Goal: Task Accomplishment & Management: Use online tool/utility

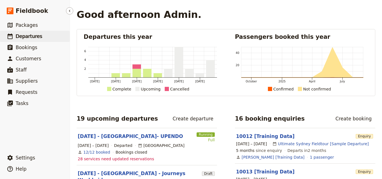
click at [34, 32] on link "​ Departures" at bounding box center [35, 36] width 70 height 11
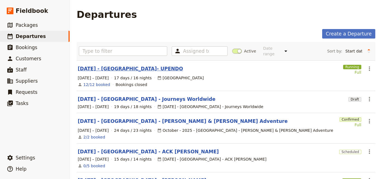
click at [114, 65] on link "[DATE] - [GEOGRAPHIC_DATA]- UPENDO" at bounding box center [130, 68] width 105 height 7
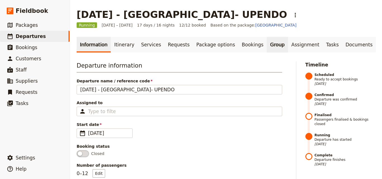
click at [267, 46] on link "Group" at bounding box center [277, 45] width 21 height 16
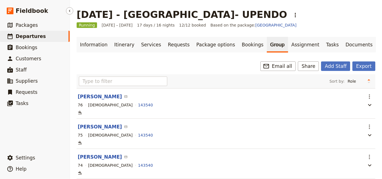
click at [34, 37] on span "Departures" at bounding box center [31, 37] width 30 height 6
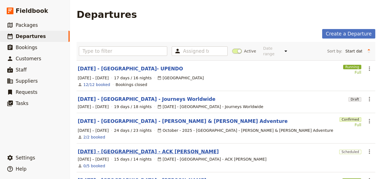
click at [143, 148] on link "[DATE] - [GEOGRAPHIC_DATA] - ACK [PERSON_NAME]" at bounding box center [148, 151] width 141 height 7
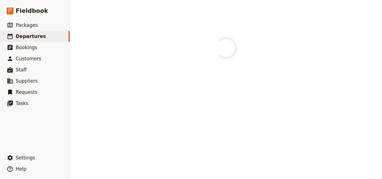
click at [143, 148] on div at bounding box center [226, 89] width 312 height 179
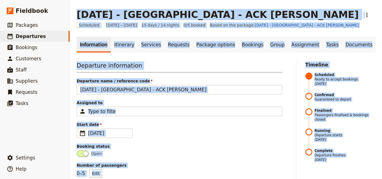
click at [174, 142] on div "Departure information Departure name / reference code [DATE] - [GEOGRAPHIC_DATA…" at bounding box center [179, 146] width 205 height 171
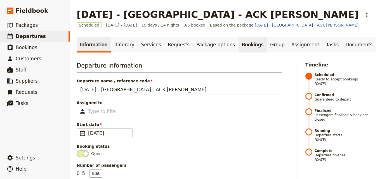
click at [238, 49] on link "Bookings" at bounding box center [252, 45] width 28 height 16
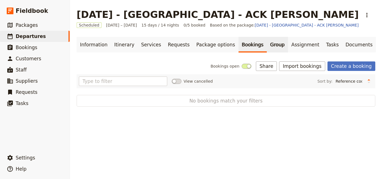
click at [267, 49] on link "Group" at bounding box center [277, 45] width 21 height 16
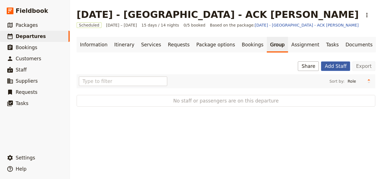
click at [328, 67] on button "Add Staff" at bounding box center [335, 66] width 29 height 10
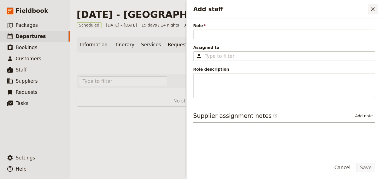
click at [370, 10] on icon "Close drawer" at bounding box center [372, 9] width 7 height 7
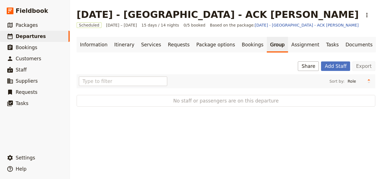
click at [262, 99] on span "No staff or passengers are on this departure" at bounding box center [226, 101] width 262 height 7
click at [141, 93] on div "Sort by: Role Name Age Gender No staff or passengers are on this departure" at bounding box center [226, 90] width 298 height 32
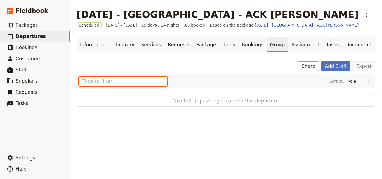
click at [124, 81] on input "text" at bounding box center [123, 82] width 88 height 10
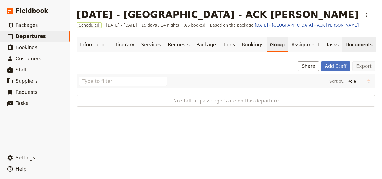
click at [342, 48] on link "Documents" at bounding box center [359, 45] width 34 height 16
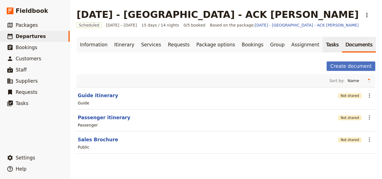
click at [323, 47] on link "Tasks" at bounding box center [333, 45] width 20 height 16
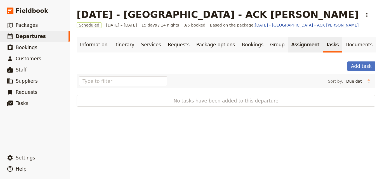
click at [288, 44] on link "Assignment" at bounding box center [305, 45] width 35 height 16
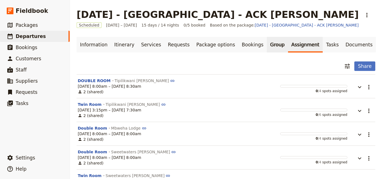
click at [267, 47] on link "Group" at bounding box center [277, 45] width 21 height 16
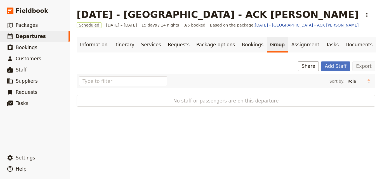
click at [270, 99] on span "No staff or passengers are on this departure" at bounding box center [226, 101] width 262 height 7
drag, startPoint x: 270, startPoint y: 99, endPoint x: 239, endPoint y: 99, distance: 31.3
click at [239, 99] on span "No staff or passengers are on this departure" at bounding box center [226, 101] width 262 height 7
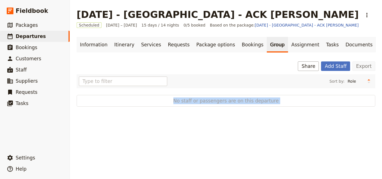
click at [239, 99] on span "No staff or passengers are on this departure" at bounding box center [226, 101] width 262 height 7
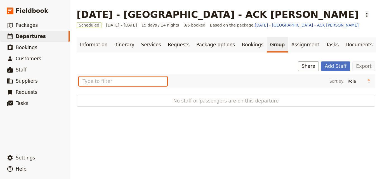
click at [100, 82] on input "text" at bounding box center [123, 82] width 88 height 10
click at [93, 80] on input "text" at bounding box center [123, 82] width 88 height 10
type input "[PERSON_NAME]"
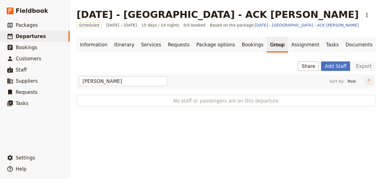
click at [367, 84] on icon "Change sort direction" at bounding box center [368, 81] width 3 height 5
click at [367, 80] on icon "Change sort direction" at bounding box center [368, 81] width 3 height 5
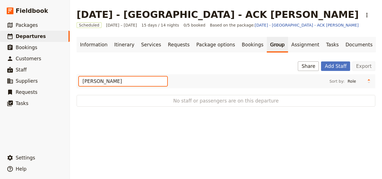
click at [121, 82] on input "[PERSON_NAME]" at bounding box center [123, 82] width 88 height 10
drag, startPoint x: 158, startPoint y: 81, endPoint x: 141, endPoint y: 82, distance: 17.3
click at [141, 82] on input "[PERSON_NAME]" at bounding box center [123, 82] width 88 height 10
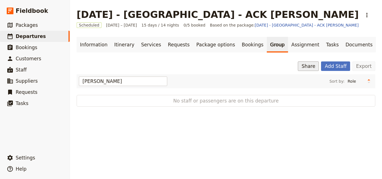
click at [308, 66] on button "Share" at bounding box center [308, 66] width 21 height 10
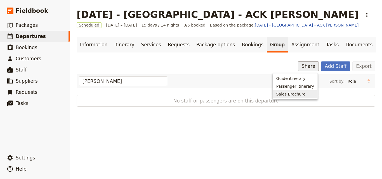
click at [309, 126] on div "[DATE] - [GEOGRAPHIC_DATA] - ACK [PERSON_NAME] ​ Scheduled [DATE] – [DATE] 15 d…" at bounding box center [226, 89] width 312 height 179
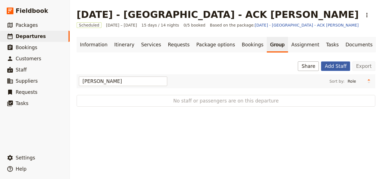
click at [332, 64] on button "Add Staff" at bounding box center [335, 66] width 29 height 10
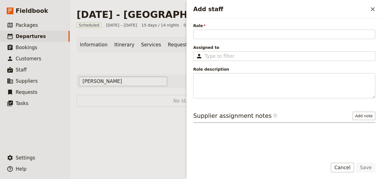
drag, startPoint x: 116, startPoint y: 81, endPoint x: 99, endPoint y: 81, distance: 17.0
click at [99, 81] on input "[PERSON_NAME]" at bounding box center [123, 82] width 88 height 10
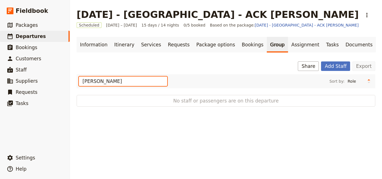
drag, startPoint x: 119, startPoint y: 83, endPoint x: 83, endPoint y: 84, distance: 36.4
click at [83, 84] on input "[PERSON_NAME]" at bounding box center [123, 82] width 88 height 10
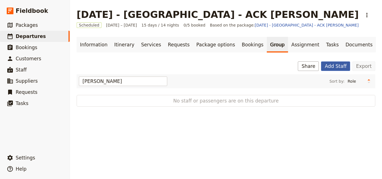
click at [341, 68] on button "Add Staff" at bounding box center [335, 66] width 29 height 10
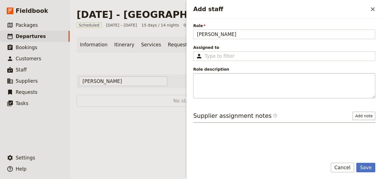
type input "[PERSON_NAME]"
click at [373, 13] on button "​" at bounding box center [373, 9] width 10 height 10
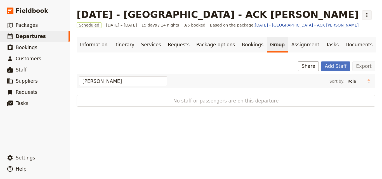
click at [363, 17] on icon "Actions" at bounding box center [366, 15] width 7 height 7
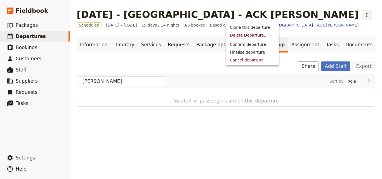
click at [203, 62] on div "Share Add Staff Export" at bounding box center [226, 66] width 298 height 10
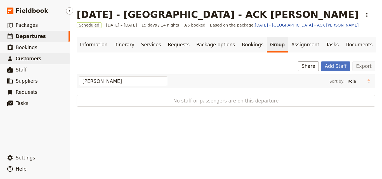
click at [26, 56] on span "Customers" at bounding box center [28, 59] width 25 height 6
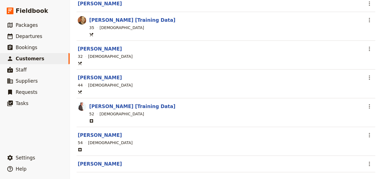
scroll to position [384, 0]
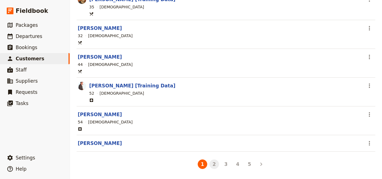
click at [213, 163] on button "2" at bounding box center [214, 165] width 10 height 10
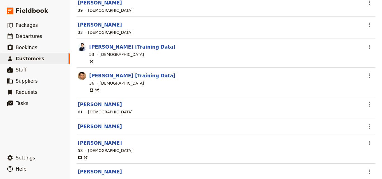
scroll to position [382, 0]
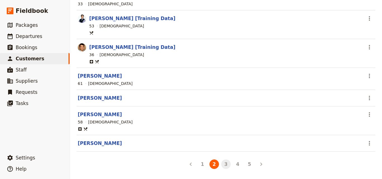
click at [223, 168] on button "3" at bounding box center [226, 165] width 10 height 10
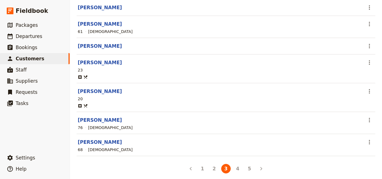
scroll to position [377, 0]
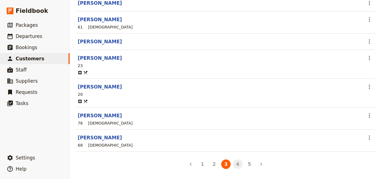
click at [233, 165] on button "4" at bounding box center [238, 165] width 10 height 10
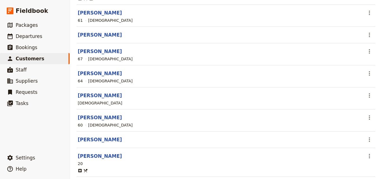
scroll to position [388, 0]
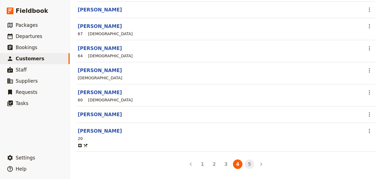
click at [245, 167] on button "5" at bounding box center [250, 165] width 10 height 10
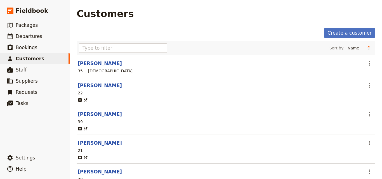
scroll to position [0, 0]
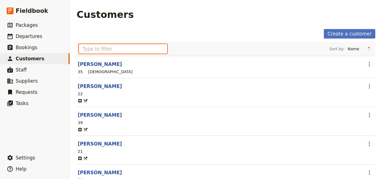
click at [135, 50] on input "text" at bounding box center [123, 49] width 88 height 10
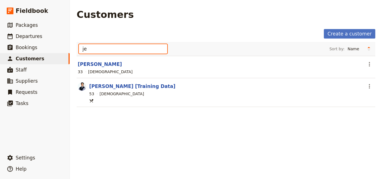
type input "j"
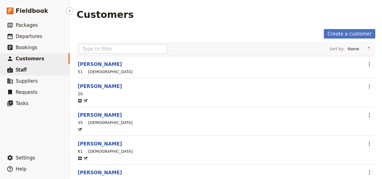
click at [42, 69] on link "​ Staff" at bounding box center [35, 69] width 70 height 11
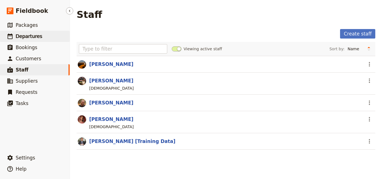
click at [29, 38] on span "Departures" at bounding box center [29, 37] width 27 height 6
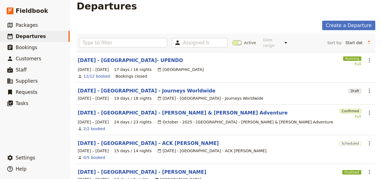
scroll to position [56, 0]
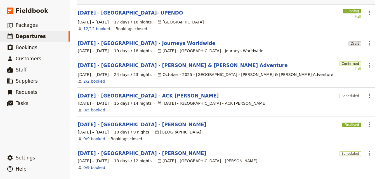
click at [155, 42] on section "[DATE] - [GEOGRAPHIC_DATA] - Journeys Worldwide Draft ​ [DATE] – [DATE] 19 days…" at bounding box center [226, 46] width 298 height 22
click at [156, 40] on link "[DATE] - [GEOGRAPHIC_DATA] - Journeys Worldwide" at bounding box center [147, 43] width 138 height 7
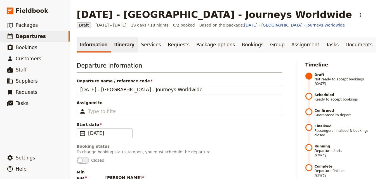
click at [124, 49] on link "Itinerary" at bounding box center [124, 45] width 27 height 16
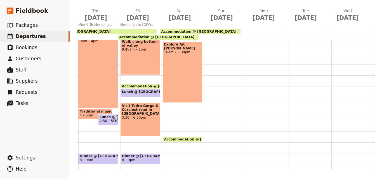
scroll to position [142, 0]
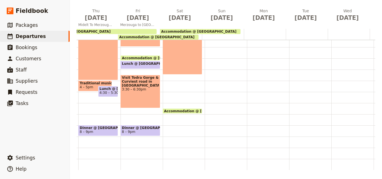
click at [176, 86] on div "Breakfast @ [GEOGRAPHIC_DATA] 7 – 8am Accommodation @ [GEOGRAPHIC_DATA] 1:45pm …" at bounding box center [184, 36] width 42 height 268
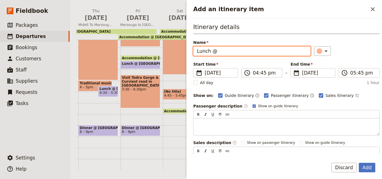
paste input "Kasbah La Cigogne"
type input "Lunch @ [GEOGRAPHIC_DATA]"
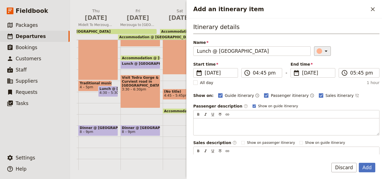
click at [316, 51] on div "Add an itinerary item" at bounding box center [319, 51] width 6 height 6
click at [321, 76] on div "button" at bounding box center [320, 77] width 6 height 6
click at [264, 79] on div "Start time ​ [DATE] [DATE] [DATE] 16:45 ​ 04:45 pm - End time ​ [DATE] [DATE] […" at bounding box center [286, 73] width 186 height 24
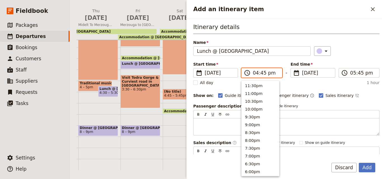
scroll to position [111, 0]
click at [258, 74] on input "04:45 pm" at bounding box center [266, 73] width 26 height 7
click at [262, 121] on button "2:00pm" at bounding box center [259, 124] width 37 height 8
type input "02:00 pm"
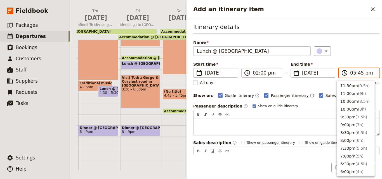
click at [350, 74] on input "05:45 pm" at bounding box center [363, 73] width 26 height 7
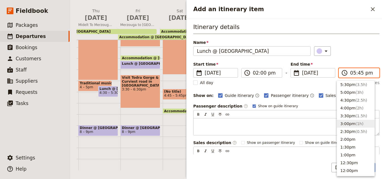
click at [352, 122] on button "3:00pm ( 1h )" at bounding box center [355, 124] width 37 height 8
type input "03:00 pm"
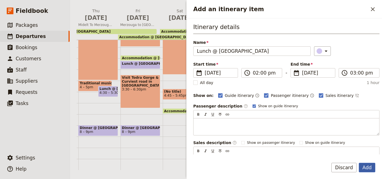
click at [368, 167] on button "Add" at bounding box center [367, 168] width 16 height 10
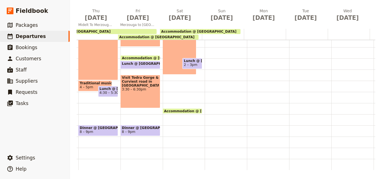
scroll to position [86, 0]
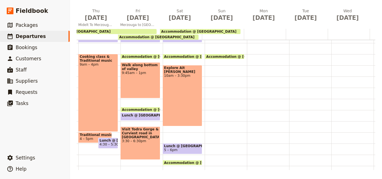
click at [179, 93] on div "Explore Ait [PERSON_NAME] 10am – 3:30pm" at bounding box center [183, 95] width 40 height 61
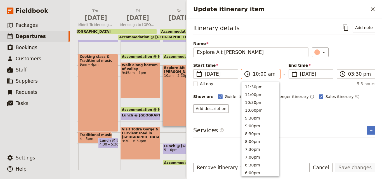
click at [255, 75] on input "10:00 am" at bounding box center [264, 74] width 23 height 7
click at [251, 102] on button "9:00am" at bounding box center [259, 102] width 37 height 8
type input "09:00 am"
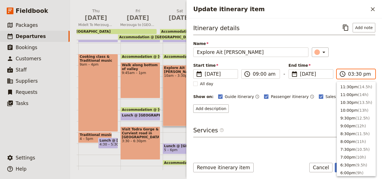
click at [352, 75] on input "03:30 pm" at bounding box center [359, 74] width 23 height 7
click at [355, 107] on span "( 5h )" at bounding box center [359, 109] width 8 height 4
type input "02:00 pm"
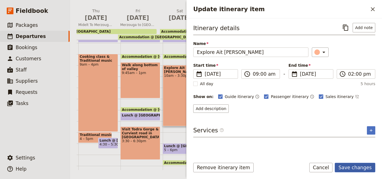
click at [358, 165] on button "Save changes" at bounding box center [355, 168] width 41 height 10
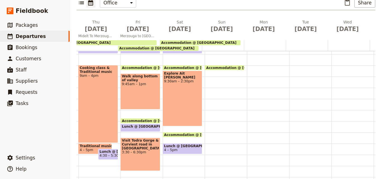
click at [189, 144] on span "Lunch @ [GEOGRAPHIC_DATA]" at bounding box center [182, 146] width 37 height 4
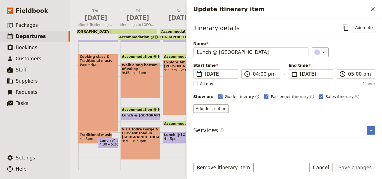
click at [177, 138] on span "4 – 5pm" at bounding box center [182, 139] width 37 height 4
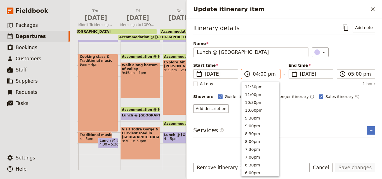
click at [255, 74] on input "04:00 pm" at bounding box center [264, 74] width 23 height 7
click at [258, 90] on button "3:30pm" at bounding box center [259, 94] width 37 height 8
type input "03:30 pm"
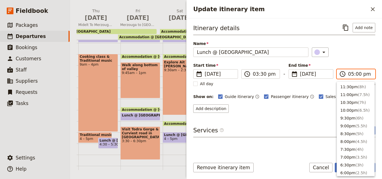
click at [352, 76] on input "05:00 pm" at bounding box center [359, 74] width 23 height 7
click at [350, 94] on button "4:30pm ( 1h )" at bounding box center [355, 94] width 37 height 8
type input "04:30 pm"
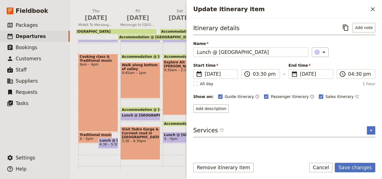
click at [353, 173] on div "Remove itinerary item Save changes Cancel" at bounding box center [283, 171] width 195 height 16
click at [353, 168] on button "Save changes" at bounding box center [355, 168] width 41 height 10
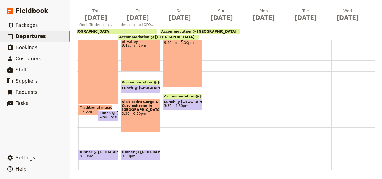
scroll to position [114, 0]
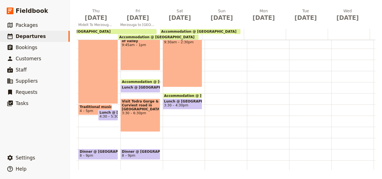
click at [184, 94] on span "Accommodation @ [GEOGRAPHIC_DATA]" at bounding box center [203, 96] width 78 height 4
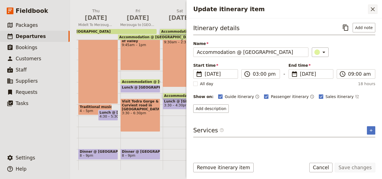
click at [371, 9] on icon "Close drawer" at bounding box center [372, 9] width 7 height 7
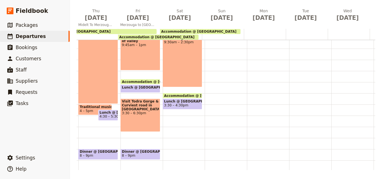
click at [172, 120] on div "Breakfast @ [GEOGRAPHIC_DATA] 7 – 8am Accommodation @ [GEOGRAPHIC_DATA] 1:45pm …" at bounding box center [184, 60] width 42 height 268
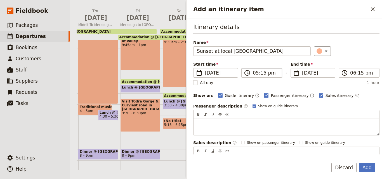
type input "Sunset at local [GEOGRAPHIC_DATA]"
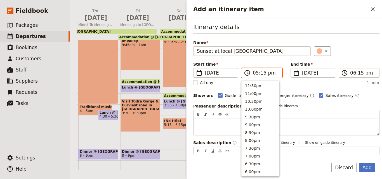
click at [262, 73] on input "05:15 pm" at bounding box center [266, 73] width 26 height 7
type input "05:00 pm"
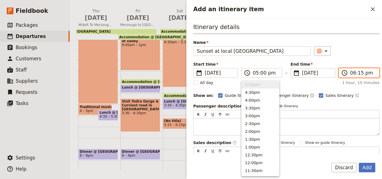
click at [357, 71] on input "06:15 pm" at bounding box center [363, 73] width 26 height 7
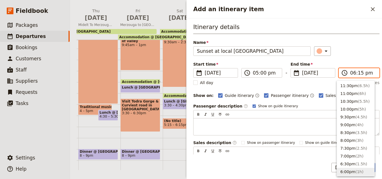
click at [357, 71] on input "06:15 pm" at bounding box center [363, 73] width 26 height 7
click at [357, 74] on input "06:15 pm" at bounding box center [363, 73] width 26 height 7
type input "06:30 pm"
click at [354, 62] on div "Start time ​ [DATE] [DATE] [DATE] 17:00 ​ 05:00 pm - End time ​ [DATE] [DATE] […" at bounding box center [286, 69] width 186 height 16
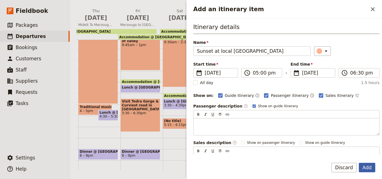
click at [371, 170] on button "Add" at bounding box center [367, 168] width 16 height 10
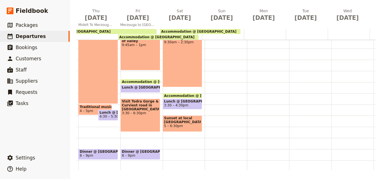
click at [171, 125] on span "5 – 6:30pm" at bounding box center [182, 126] width 37 height 4
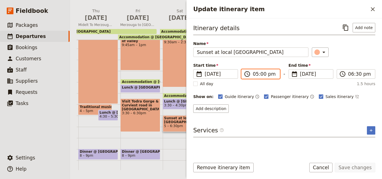
click at [254, 74] on input "05:00 pm" at bounding box center [264, 74] width 23 height 7
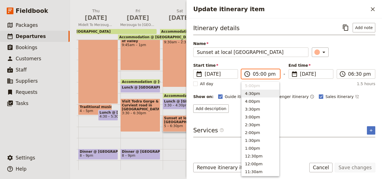
click at [253, 92] on button "4:30pm" at bounding box center [259, 94] width 37 height 8
type input "04:30 pm"
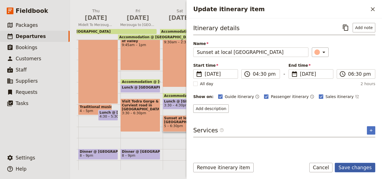
click at [366, 167] on button "Save changes" at bounding box center [355, 168] width 41 height 10
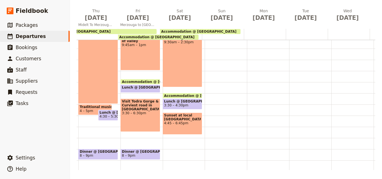
click at [201, 32] on span "Accommodation @ [GEOGRAPHIC_DATA]" at bounding box center [198, 32] width 75 height 4
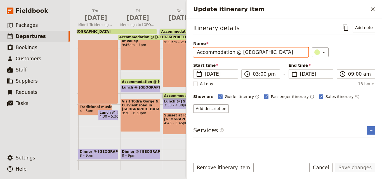
drag, startPoint x: 288, startPoint y: 54, endPoint x: 238, endPoint y: 52, distance: 50.3
click at [238, 52] on input "Accommodation @ [GEOGRAPHIC_DATA]" at bounding box center [250, 53] width 115 height 10
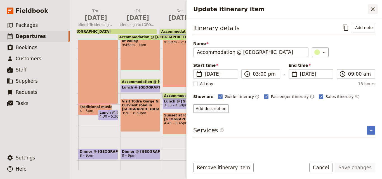
click at [370, 11] on icon "Close drawer" at bounding box center [372, 9] width 7 height 7
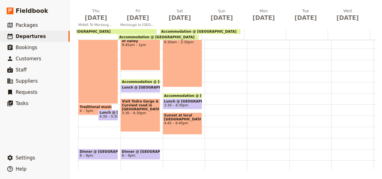
click at [182, 155] on div "Breakfast @ [GEOGRAPHIC_DATA] 7 – 8am Accommodation @ [GEOGRAPHIC_DATA] 1:45pm …" at bounding box center [184, 60] width 42 height 268
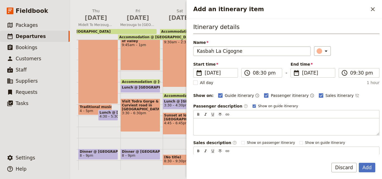
click at [201, 49] on input "Kasbah La Cigogne" at bounding box center [251, 51] width 117 height 10
click at [198, 49] on input "Kasbah La Cigogne" at bounding box center [251, 51] width 117 height 10
type input "Dinner @ [GEOGRAPHIC_DATA]"
click at [316, 53] on div "Add an itinerary item" at bounding box center [319, 51] width 6 height 6
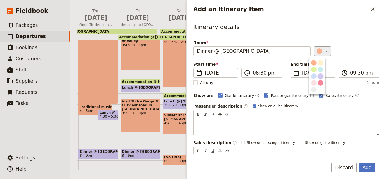
click at [322, 75] on div "button" at bounding box center [320, 77] width 6 height 6
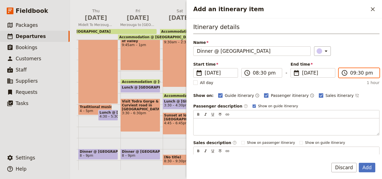
click at [355, 75] on input "09:30 pm" at bounding box center [363, 73] width 26 height 7
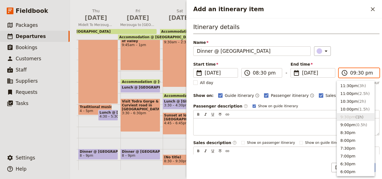
click at [357, 72] on input "09:30 pm" at bounding box center [363, 73] width 26 height 7
click at [345, 125] on button "9:00pm ( 0.5h )" at bounding box center [355, 125] width 37 height 8
type input "09:00 pm"
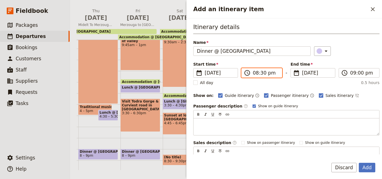
click at [260, 75] on input "08:30 pm" at bounding box center [266, 73] width 26 height 7
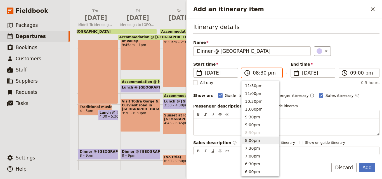
click at [253, 139] on button "8:00pm" at bounding box center [259, 141] width 37 height 8
type input "08:00 pm"
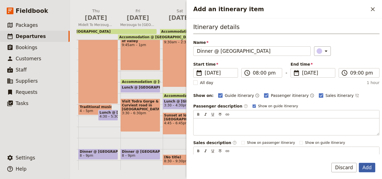
click at [366, 170] on button "Add" at bounding box center [367, 168] width 16 height 10
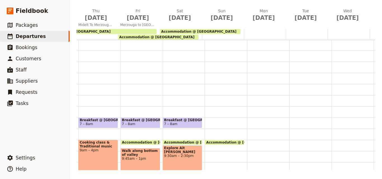
scroll to position [0, 0]
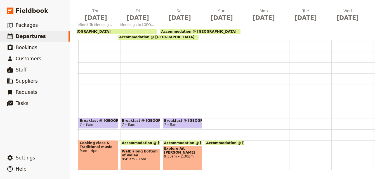
click at [183, 121] on span "Breakfast @ [GEOGRAPHIC_DATA]" at bounding box center [182, 121] width 37 height 4
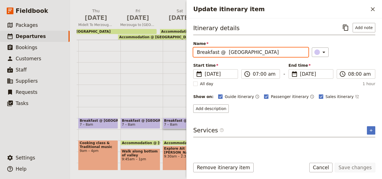
drag, startPoint x: 222, startPoint y: 53, endPoint x: 186, endPoint y: 53, distance: 36.9
click at [186, 53] on div "[DATE] - [GEOGRAPHIC_DATA] - Journeys Worldwide ​ Draft [DATE] – [DATE] 19 days…" at bounding box center [226, 89] width 312 height 179
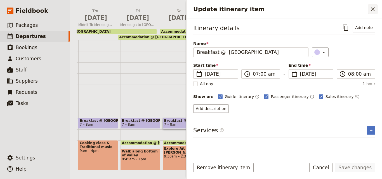
click at [371, 13] on button "​" at bounding box center [373, 9] width 10 height 10
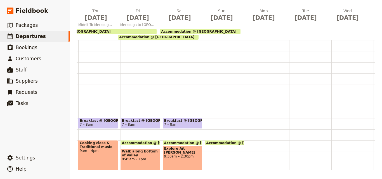
click at [216, 122] on div "Accommodation @ [GEOGRAPHIC_DATA] 3pm – 9am" at bounding box center [226, 174] width 42 height 268
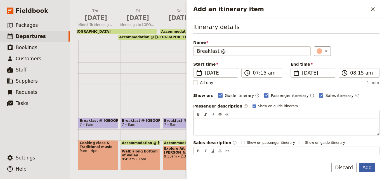
type input "Breakfast @"
click at [366, 166] on button "Add" at bounding box center [367, 168] width 16 height 10
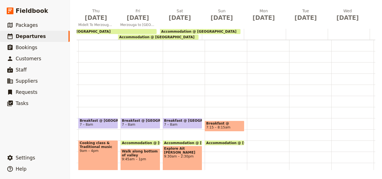
click at [215, 31] on span "Accommodation @ [GEOGRAPHIC_DATA]" at bounding box center [198, 32] width 75 height 4
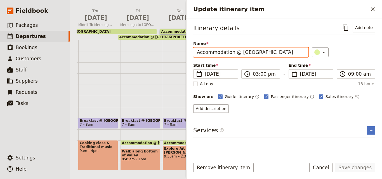
drag, startPoint x: 282, startPoint y: 52, endPoint x: 238, endPoint y: 53, distance: 44.2
click at [238, 53] on input "Accommodation @ [GEOGRAPHIC_DATA]" at bounding box center [250, 53] width 115 height 10
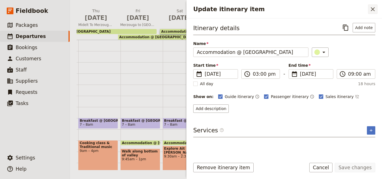
click at [372, 12] on icon "Close drawer" at bounding box center [372, 9] width 7 height 7
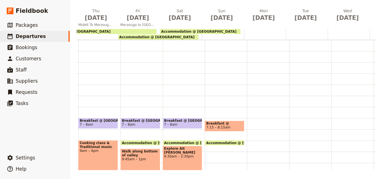
click at [218, 124] on span "Breakfast @" at bounding box center [224, 124] width 37 height 4
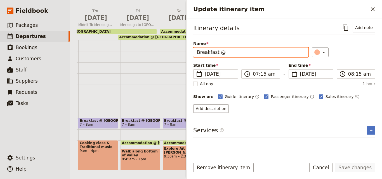
paste input "Kasbah La Cigogne"
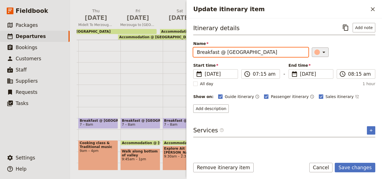
type input "Breakfast @ [GEOGRAPHIC_DATA]"
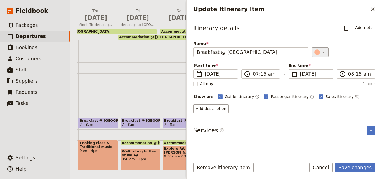
click at [316, 51] on div "Update itinerary item" at bounding box center [317, 52] width 6 height 6
click at [318, 77] on div "button" at bounding box center [320, 78] width 6 height 6
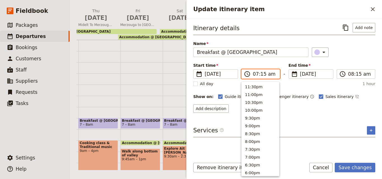
scroll to position [259, 0]
click at [262, 76] on input "07:15 am" at bounding box center [264, 74] width 23 height 7
click at [262, 75] on input "07:15 am" at bounding box center [264, 74] width 23 height 7
type input "07:00 am"
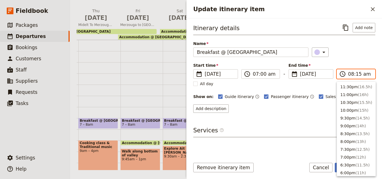
click at [357, 74] on input "08:15 am" at bounding box center [359, 74] width 23 height 7
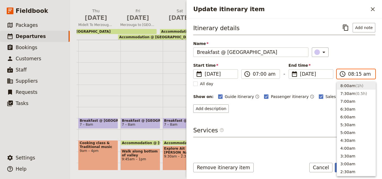
click at [357, 74] on input "08:15 am" at bounding box center [359, 74] width 23 height 7
type input "08:00 am"
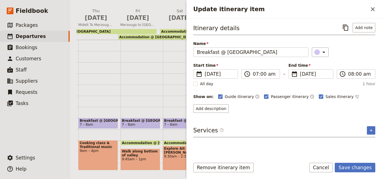
click at [350, 53] on div "​" at bounding box center [343, 53] width 63 height 10
click at [365, 171] on button "Save changes" at bounding box center [355, 168] width 41 height 10
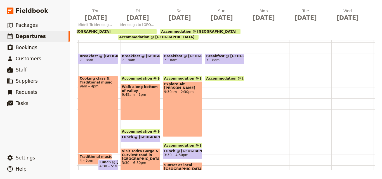
scroll to position [70, 0]
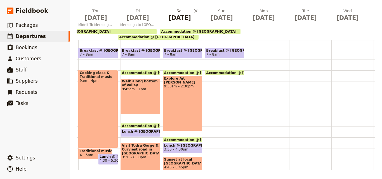
click at [182, 14] on span "[DATE]" at bounding box center [179, 18] width 35 height 8
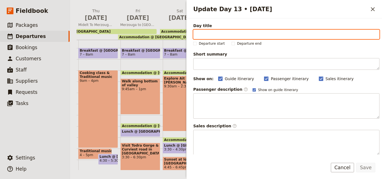
paste input "[GEOGRAPHIC_DATA] to [GEOGRAPHIC_DATA]"
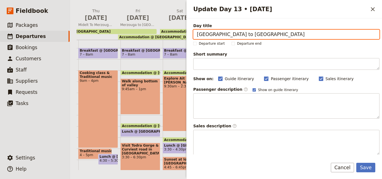
type input "[GEOGRAPHIC_DATA] to [GEOGRAPHIC_DATA]"
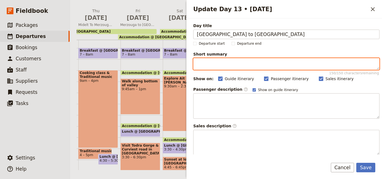
paste textarea "Explore Ait [PERSON_NAME]"
type textarea "Explore Ait [PERSON_NAME]"
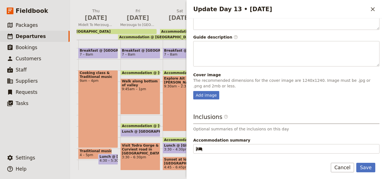
scroll to position [147, 0]
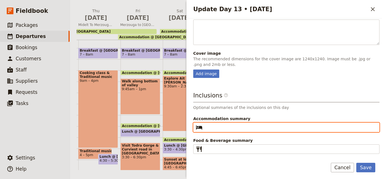
click at [262, 125] on input "Accommodation summary ​" at bounding box center [290, 127] width 171 height 7
paste input "Kasbah La Cigogne"
type input "Kasbah La Cigogne"
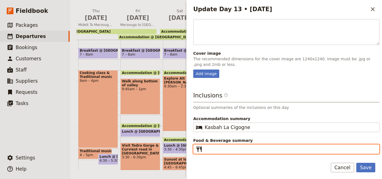
click at [260, 151] on input "Food & Beverage summary ​" at bounding box center [290, 149] width 171 height 7
type input "B L D"
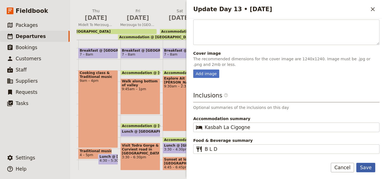
click at [368, 165] on button "Save" at bounding box center [365, 168] width 19 height 10
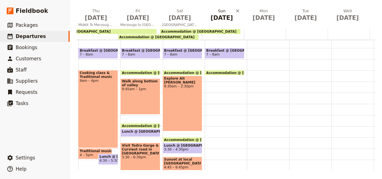
click at [219, 18] on span "[DATE]" at bounding box center [221, 18] width 35 height 8
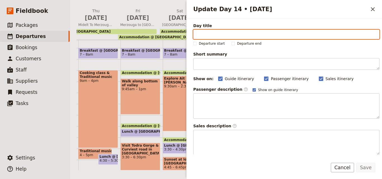
paste input "Tamdakht to [GEOGRAPHIC_DATA]"
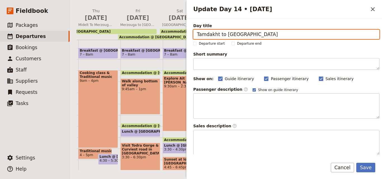
type input "Tamdakht to [GEOGRAPHIC_DATA]"
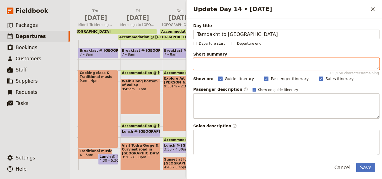
paste textarea "Travel through the High Atlas Mountains to [GEOGRAPHIC_DATA]"
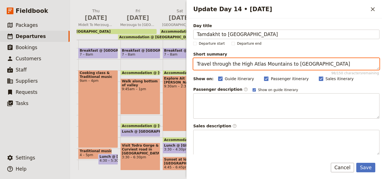
click at [197, 65] on textarea "Travel through the High Atlas Mountains to [GEOGRAPHIC_DATA]" at bounding box center [286, 64] width 186 height 12
type textarea "Travel through the High Atlas Mountains to [GEOGRAPHIC_DATA]"
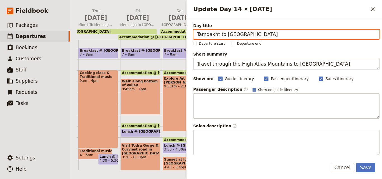
click at [197, 34] on input "Tamdakht to [GEOGRAPHIC_DATA]" at bounding box center [286, 35] width 186 height 10
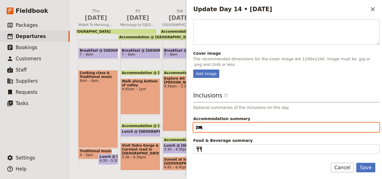
click at [233, 128] on input "Accommodation summary ​" at bounding box center [290, 127] width 171 height 7
paste input "Riad [GEOGRAPHIC_DATA]"
type input "Riad [GEOGRAPHIC_DATA]"
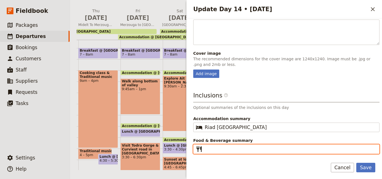
click at [230, 150] on input "Food & Beverage summary ​" at bounding box center [290, 149] width 171 height 7
type input "B L D"
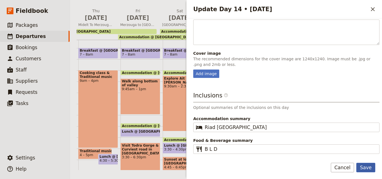
click at [364, 164] on button "Save" at bounding box center [365, 168] width 19 height 10
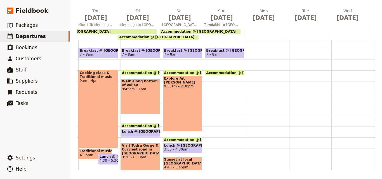
click at [205, 36] on div at bounding box center [223, 34] width 42 height 11
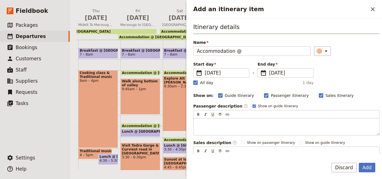
type input "Accommodation @"
click at [196, 84] on rect "Add an itinerary item" at bounding box center [195, 82] width 4 height 4
click at [193, 80] on input "All day" at bounding box center [193, 80] width 0 height 0
checkbox input "false"
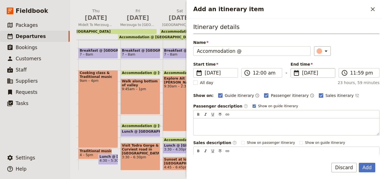
click at [302, 72] on span "[DATE]" at bounding box center [317, 73] width 30 height 7
click at [293, 68] on input "[DATE]" at bounding box center [293, 68] width 0 height 0
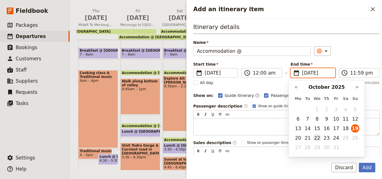
click at [316, 138] on button "22" at bounding box center [317, 138] width 8 height 8
type input "[DATE]"
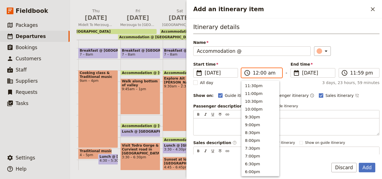
click at [257, 74] on input "12:00 am" at bounding box center [266, 73] width 26 height 7
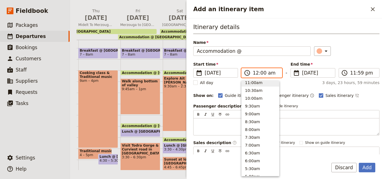
scroll to position [197, 0]
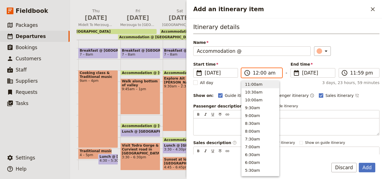
click at [253, 86] on button "11:00am" at bounding box center [259, 84] width 37 height 8
type input "11:00 am"
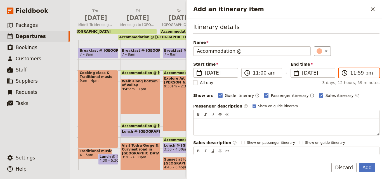
click at [351, 73] on input "11:59 pm" at bounding box center [363, 73] width 26 height 7
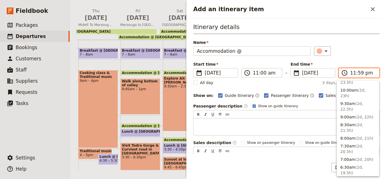
scroll to position [224, 0]
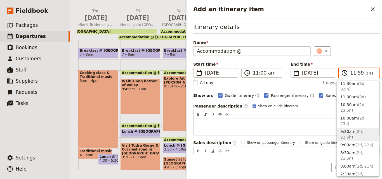
click at [350, 128] on button "9:30am ( 2d, 22.5h )" at bounding box center [358, 134] width 42 height 13
type input "09:30 am"
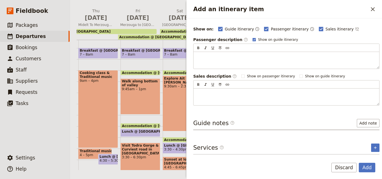
scroll to position [0, 0]
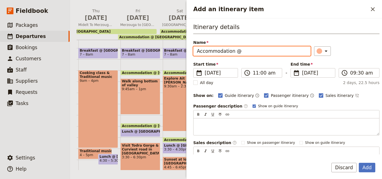
click at [237, 51] on input "Accommodation @" at bounding box center [251, 51] width 117 height 10
paste input "Riad [GEOGRAPHIC_DATA]"
type input "Accommodation @ [GEOGRAPHIC_DATA]"
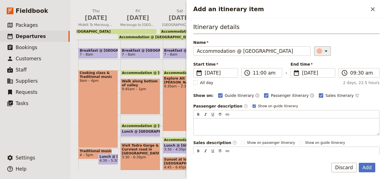
click at [317, 48] on div "​" at bounding box center [323, 51] width 12 height 7
click at [312, 70] on div "button" at bounding box center [314, 70] width 6 height 6
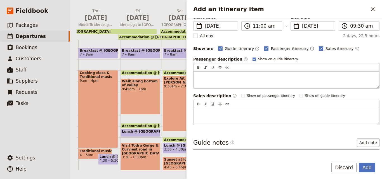
scroll to position [67, 0]
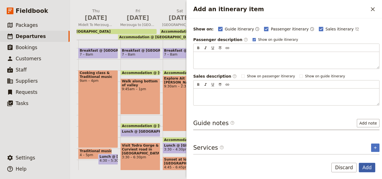
click at [367, 166] on button "Add" at bounding box center [367, 168] width 16 height 10
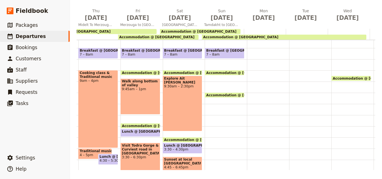
click at [229, 51] on span "Breakfast @ [GEOGRAPHIC_DATA]" at bounding box center [224, 51] width 37 height 4
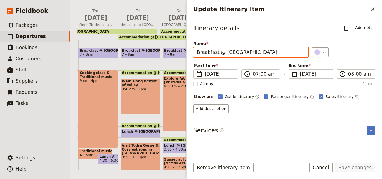
drag, startPoint x: 223, startPoint y: 51, endPoint x: 194, endPoint y: 50, distance: 28.8
click at [194, 50] on input "Breakfast @ [GEOGRAPHIC_DATA]" at bounding box center [250, 53] width 115 height 10
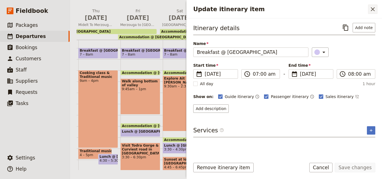
click at [371, 8] on icon "Close drawer" at bounding box center [372, 9] width 7 height 7
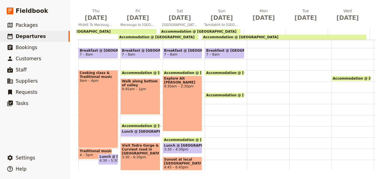
click at [259, 52] on div at bounding box center [268, 104] width 42 height 268
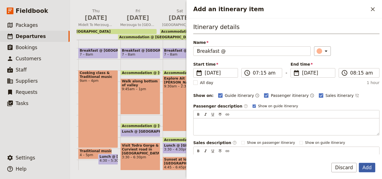
type input "Breakfast @"
click at [368, 167] on button "Add" at bounding box center [367, 168] width 16 height 10
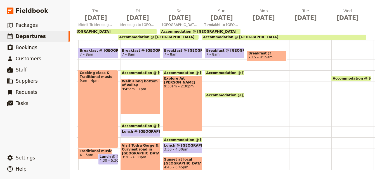
click at [238, 36] on span "Accommodation @ [GEOGRAPHIC_DATA]" at bounding box center [240, 37] width 75 height 4
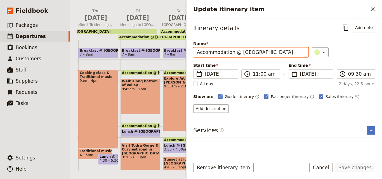
scroll to position [0, 6]
drag, startPoint x: 238, startPoint y: 51, endPoint x: 299, endPoint y: 48, distance: 61.0
click at [299, 48] on input "Accommodation @ [GEOGRAPHIC_DATA]" at bounding box center [250, 53] width 115 height 10
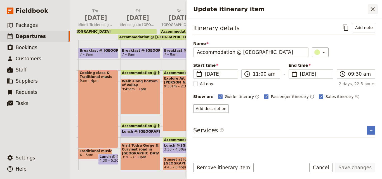
scroll to position [0, 0]
click at [368, 11] on button "​" at bounding box center [373, 9] width 10 height 10
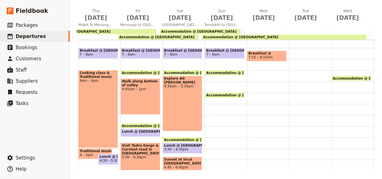
click at [266, 56] on span "7:15 – 8:15am" at bounding box center [266, 57] width 37 height 4
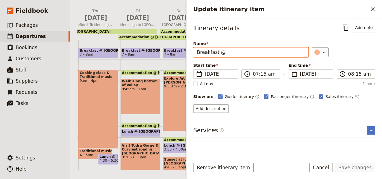
click at [252, 52] on input "Breakfast @" at bounding box center [250, 53] width 115 height 10
paste input "Riad [GEOGRAPHIC_DATA]"
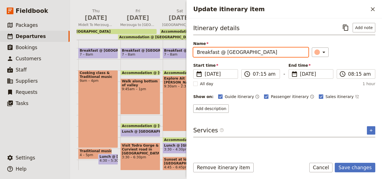
drag, startPoint x: 197, startPoint y: 53, endPoint x: 290, endPoint y: 51, distance: 93.1
click at [290, 51] on input "Breakfast @ [GEOGRAPHIC_DATA]" at bounding box center [250, 53] width 115 height 10
type input "Breakfast @ [GEOGRAPHIC_DATA]"
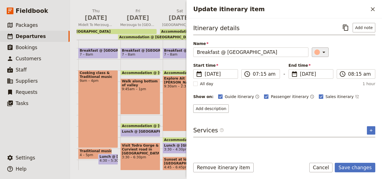
click at [320, 50] on icon "Update itinerary item" at bounding box center [323, 52] width 7 height 7
click at [321, 75] on div "button" at bounding box center [320, 78] width 6 height 6
click at [262, 74] on input "07:15 am" at bounding box center [264, 74] width 23 height 7
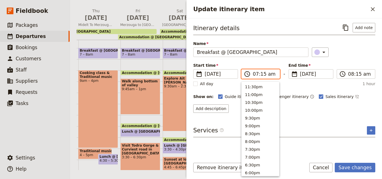
scroll to position [259, 0]
click at [262, 74] on input "07:15 am" at bounding box center [264, 74] width 23 height 7
click at [258, 84] on button "7:00am" at bounding box center [259, 86] width 37 height 8
type input "07:00 am"
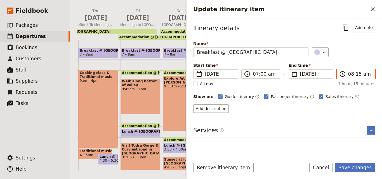
click at [350, 73] on input "08:15 am" at bounding box center [359, 74] width 23 height 7
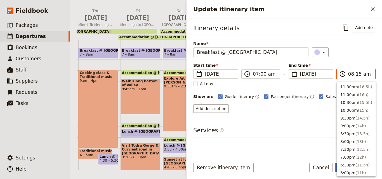
scroll to position [244, 0]
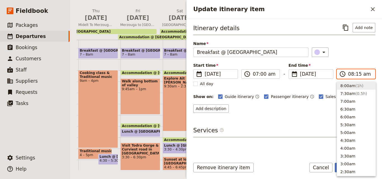
click at [350, 87] on button "8:00am ( 1h )" at bounding box center [356, 86] width 39 height 8
type input "08:00 am"
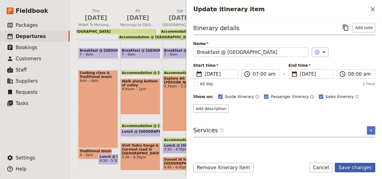
click at [361, 167] on button "Save changes" at bounding box center [355, 168] width 41 height 10
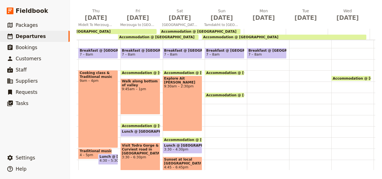
click at [289, 51] on div at bounding box center [310, 104] width 42 height 268
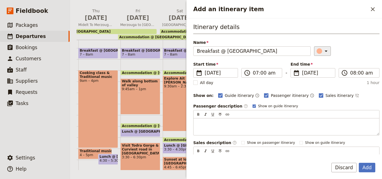
type input "Breakfast @ [GEOGRAPHIC_DATA]"
click at [316, 52] on div "Add an itinerary item" at bounding box center [319, 51] width 6 height 6
click at [321, 75] on div "button" at bounding box center [320, 77] width 6 height 6
click at [369, 166] on button "Add" at bounding box center [367, 168] width 16 height 10
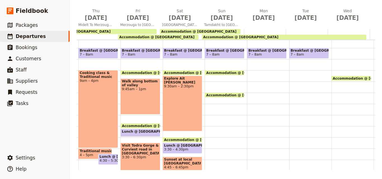
click at [342, 54] on div "Accommodation @ [GEOGRAPHIC_DATA] 11 – 9:30am" at bounding box center [352, 104] width 42 height 268
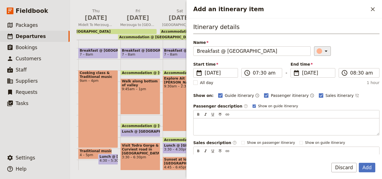
type input "Breakfast @ [GEOGRAPHIC_DATA]"
click at [316, 50] on div "Add an itinerary item" at bounding box center [319, 51] width 6 height 6
click at [323, 77] on div "button" at bounding box center [320, 77] width 6 height 6
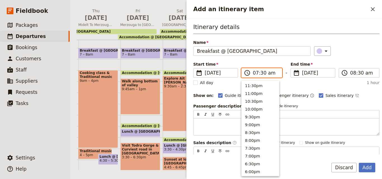
scroll to position [252, 0]
click at [263, 72] on input "07:30 am" at bounding box center [266, 73] width 26 height 7
click at [257, 94] on button "7:00am" at bounding box center [259, 93] width 37 height 8
type input "07:00 am"
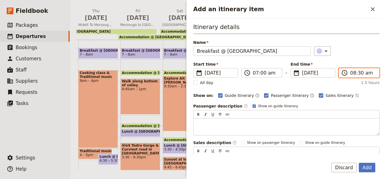
click at [350, 74] on input "08:30 am" at bounding box center [363, 73] width 26 height 7
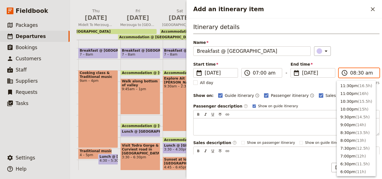
scroll to position [236, 0]
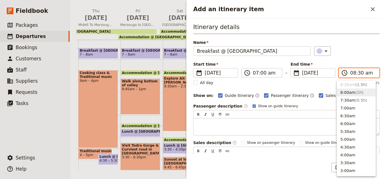
click at [349, 93] on button "8:00am ( 1h )" at bounding box center [356, 93] width 39 height 8
type input "08:00 am"
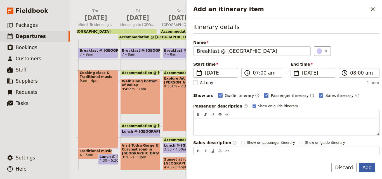
click at [366, 165] on button "Add" at bounding box center [367, 168] width 16 height 10
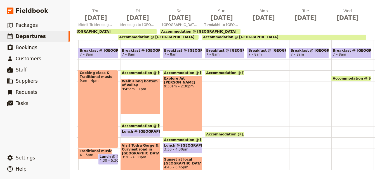
click at [212, 83] on div "Breakfast @ [GEOGRAPHIC_DATA] 7 – 8am Accommodation @ [GEOGRAPHIC_DATA] 3pm – 9…" at bounding box center [226, 104] width 42 height 268
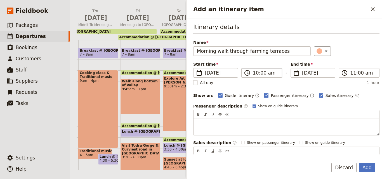
type input "Morning walk through farming terraces"
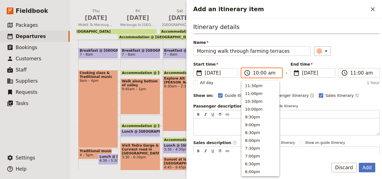
click at [257, 73] on input "10:00 am" at bounding box center [266, 73] width 26 height 7
click at [254, 98] on button "9:00am" at bounding box center [259, 100] width 37 height 8
type input "09:00 am"
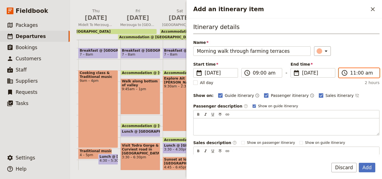
click at [350, 73] on input "11:00 am" at bounding box center [363, 73] width 26 height 7
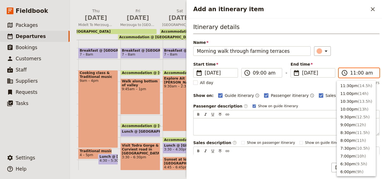
scroll to position [197, 0]
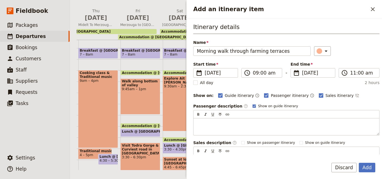
click at [323, 83] on div "All day 2 hours" at bounding box center [286, 83] width 186 height 6
click at [374, 166] on button "Add" at bounding box center [367, 168] width 16 height 10
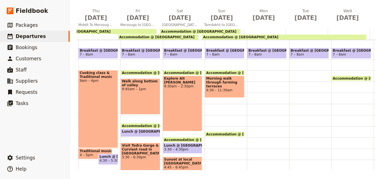
click at [226, 72] on span "Accommodation @ [GEOGRAPHIC_DATA]" at bounding box center [245, 73] width 78 height 4
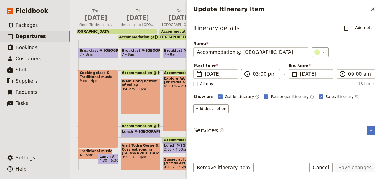
click at [261, 75] on input "03:00 pm" at bounding box center [264, 74] width 23 height 7
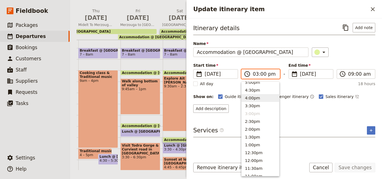
scroll to position [134, 0]
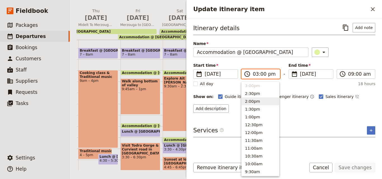
click at [255, 100] on button "2:00pm" at bounding box center [259, 102] width 37 height 8
type input "02:00 pm"
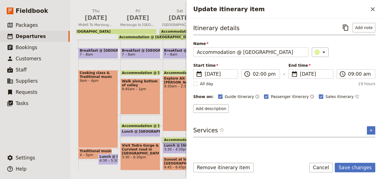
click at [363, 159] on form "Itinerary details ​ Add note Name Accommodation @ [GEOGRAPHIC_DATA] ​ Start tim…" at bounding box center [283, 98] width 195 height 161
click at [362, 166] on button "Save changes" at bounding box center [355, 168] width 41 height 10
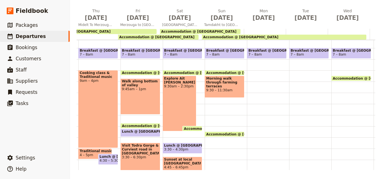
click at [223, 90] on div "Morning walk through farming terraces 9:30 – 11:30am" at bounding box center [225, 87] width 40 height 22
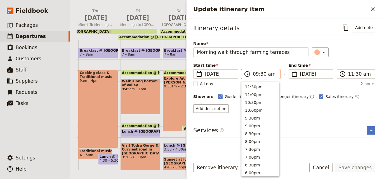
click at [262, 75] on input "09:30 am" at bounding box center [264, 74] width 23 height 7
click at [252, 96] on button "9:00am" at bounding box center [259, 94] width 37 height 8
type input "09:00 am"
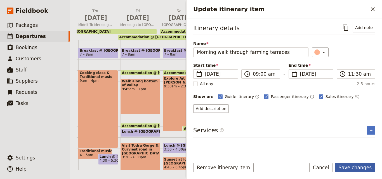
click at [352, 169] on button "Save changes" at bounding box center [355, 168] width 41 height 10
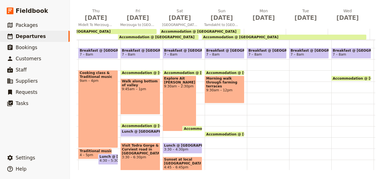
click at [217, 122] on div "Breakfast @ [GEOGRAPHIC_DATA] 7 – 8am Accommodation @ [GEOGRAPHIC_DATA] 2pm – 9…" at bounding box center [226, 104] width 42 height 268
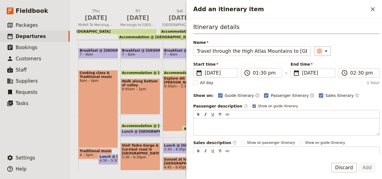
scroll to position [0, 9]
click at [227, 51] on input "Travel through the High Atlas Mountains to [GEOGRAPHIC_DATA]" at bounding box center [251, 51] width 117 height 10
type input "Travel through the High Atlas Mountains to [GEOGRAPHIC_DATA]"
click at [255, 73] on input "01:30 pm" at bounding box center [266, 73] width 26 height 7
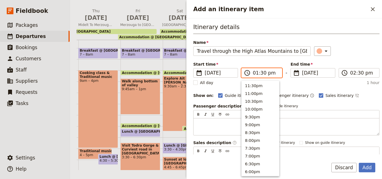
scroll to position [158, 0]
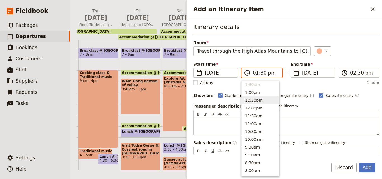
click at [254, 98] on button "12:30pm" at bounding box center [259, 100] width 37 height 8
type input "12:30 pm"
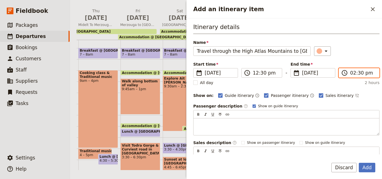
click at [353, 75] on input "02:30 pm" at bounding box center [363, 73] width 26 height 7
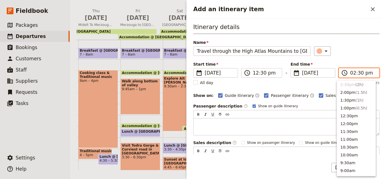
scroll to position [86, 0]
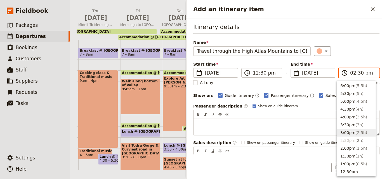
click at [347, 133] on button "3:00pm ( 2.5h )" at bounding box center [356, 133] width 39 height 8
type input "03:00 pm"
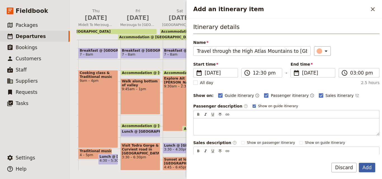
click at [372, 166] on button "Add" at bounding box center [367, 168] width 16 height 10
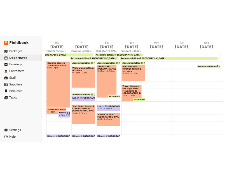
scroll to position [98, 0]
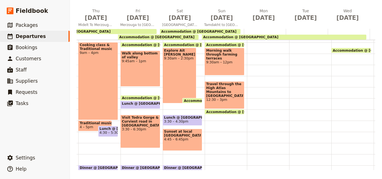
click at [226, 120] on div "Breakfast @ [GEOGRAPHIC_DATA] 7 – 8am Accommodation @ [GEOGRAPHIC_DATA] 2pm – 9…" at bounding box center [226, 76] width 42 height 268
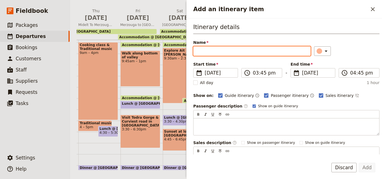
scroll to position [81, 0]
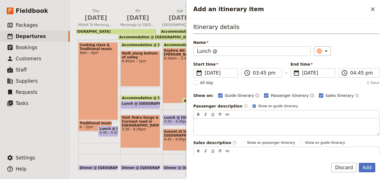
drag, startPoint x: 215, startPoint y: 50, endPoint x: 231, endPoint y: 40, distance: 18.6
click at [231, 40] on span "Name" at bounding box center [251, 43] width 117 height 6
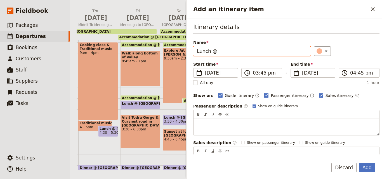
click at [231, 46] on input "Lunch @" at bounding box center [251, 51] width 117 height 10
paste input "Riad [GEOGRAPHIC_DATA]"
type input "Lunch @ [GEOGRAPHIC_DATA]"
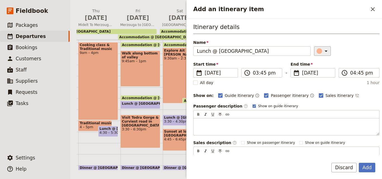
click at [323, 53] on icon "Add an itinerary item" at bounding box center [326, 51] width 7 height 7
click at [320, 76] on div "button" at bounding box center [320, 77] width 6 height 6
click at [262, 73] on input "03:45 pm" at bounding box center [266, 73] width 26 height 7
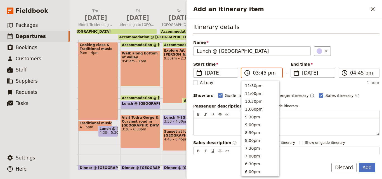
scroll to position [126, 0]
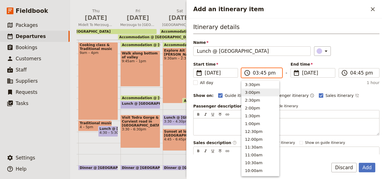
click at [259, 93] on button "3:00pm" at bounding box center [259, 93] width 37 height 8
type input "03:00 pm"
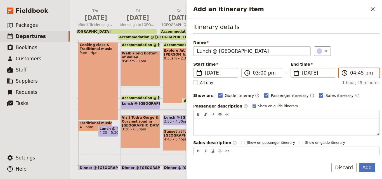
click at [357, 72] on input "04:45 pm" at bounding box center [363, 73] width 26 height 7
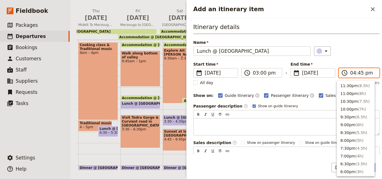
scroll to position [111, 0]
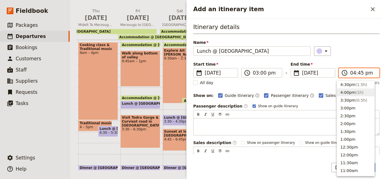
click at [349, 92] on button "4:00pm ( 1h )" at bounding box center [355, 93] width 37 height 8
type input "04:00 pm"
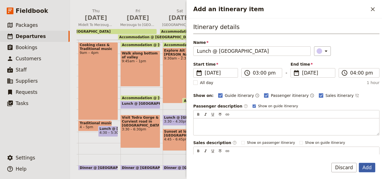
click at [374, 167] on button "Add" at bounding box center [367, 168] width 16 height 10
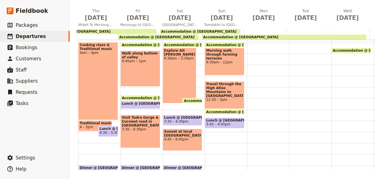
click at [229, 111] on span "Accommodation @ [GEOGRAPHIC_DATA]" at bounding box center [245, 112] width 78 height 4
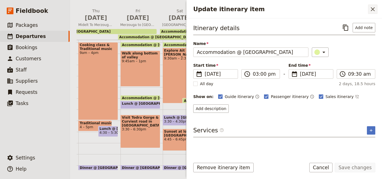
click at [375, 7] on icon "Close drawer" at bounding box center [372, 9] width 7 height 7
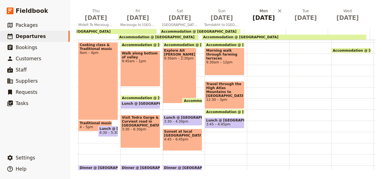
click at [264, 13] on h2 "[DATE]" at bounding box center [263, 15] width 35 height 14
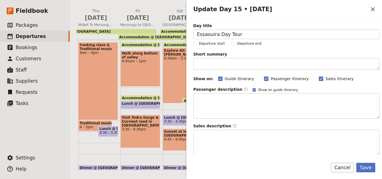
type input "Essaouira Day Tour"
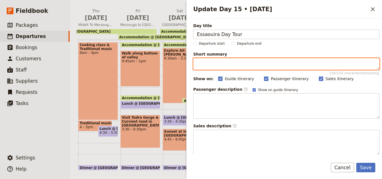
paste textarea "Guided walk in the [GEOGRAPHIC_DATA]"
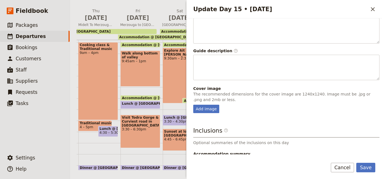
scroll to position [147, 0]
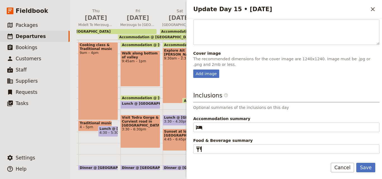
type textarea "Guided walk in the [GEOGRAPHIC_DATA]"
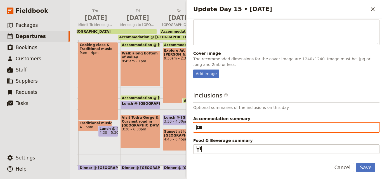
paste input "Riad [GEOGRAPHIC_DATA]"
type input "Riad [GEOGRAPHIC_DATA]"
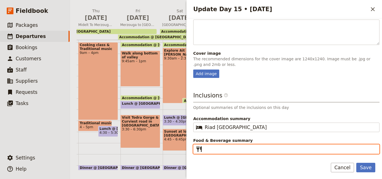
click at [217, 149] on input "Food & Beverage summary ​" at bounding box center [290, 149] width 171 height 7
type input "B L D"
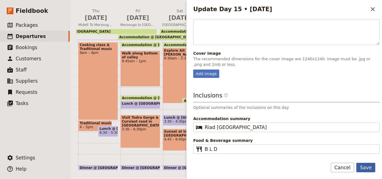
click at [370, 164] on button "Save" at bounding box center [365, 168] width 19 height 10
